Goal: Find specific page/section: Find specific page/section

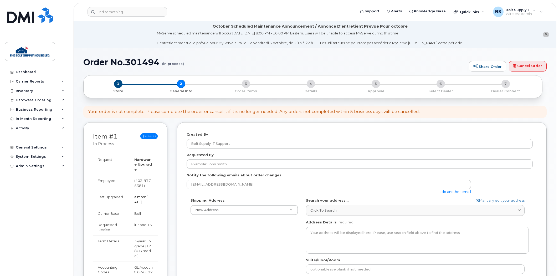
select select
click at [44, 73] on link "Dashboard" at bounding box center [37, 71] width 64 height 9
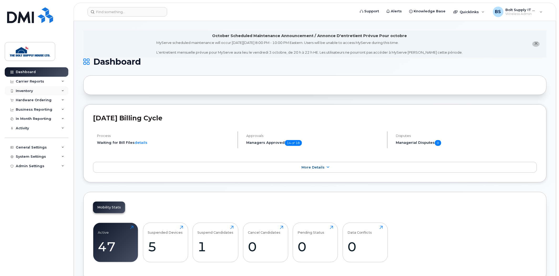
click at [34, 91] on div "Inventory" at bounding box center [37, 90] width 64 height 9
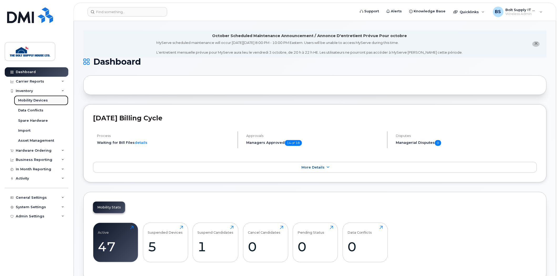
click at [31, 98] on div "Mobility Devices" at bounding box center [33, 100] width 30 height 5
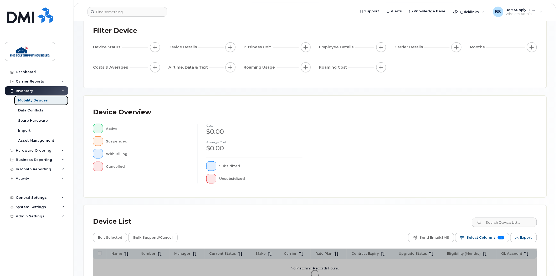
scroll to position [85, 0]
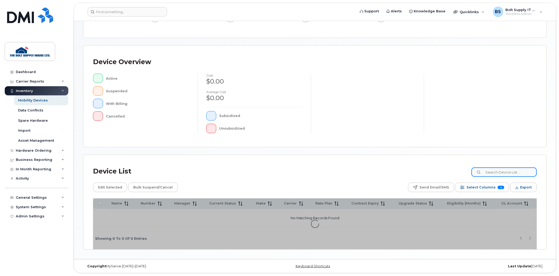
click at [500, 174] on input at bounding box center [503, 171] width 65 height 9
type input "[PERSON_NAME]"
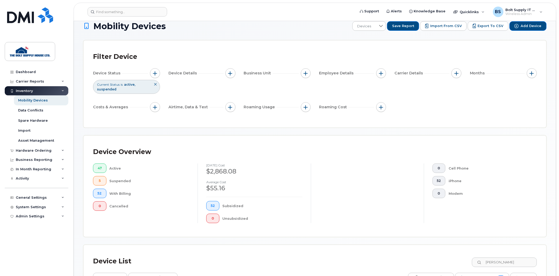
scroll to position [7, 0]
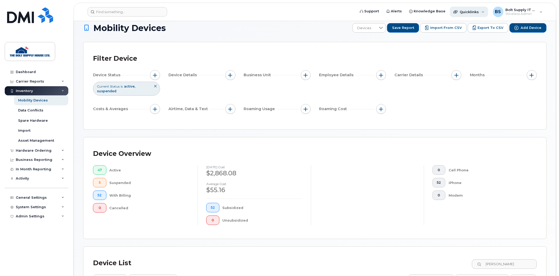
click at [485, 11] on div "Quicklinks" at bounding box center [469, 12] width 38 height 11
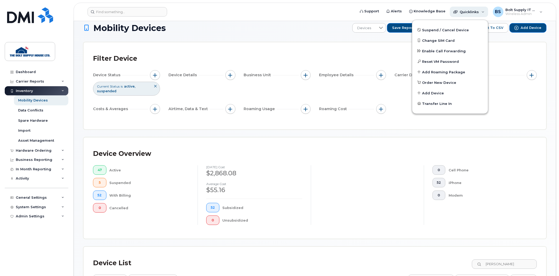
click at [485, 11] on div "Quicklinks" at bounding box center [469, 12] width 38 height 11
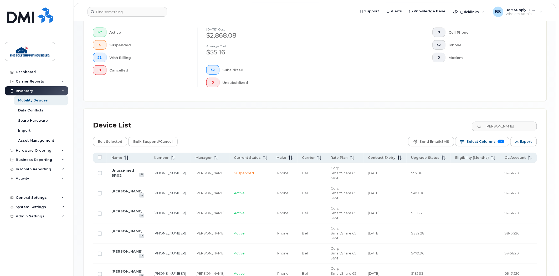
scroll to position [153, 0]
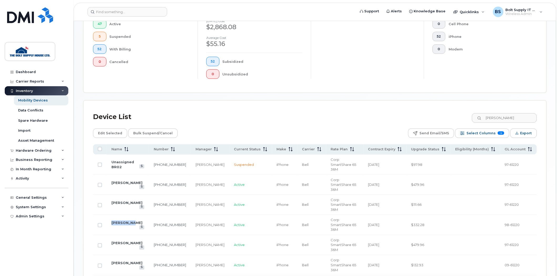
drag, startPoint x: 132, startPoint y: 192, endPoint x: 110, endPoint y: 187, distance: 23.1
click at [110, 215] on td "[PERSON_NAME]" at bounding box center [128, 225] width 42 height 20
click at [220, 97] on div "Mobility Devices Devices Save Report Import from CSV Export to CSV Add Device F…" at bounding box center [314, 97] width 463 height 440
